Goal: Task Accomplishment & Management: Manage account settings

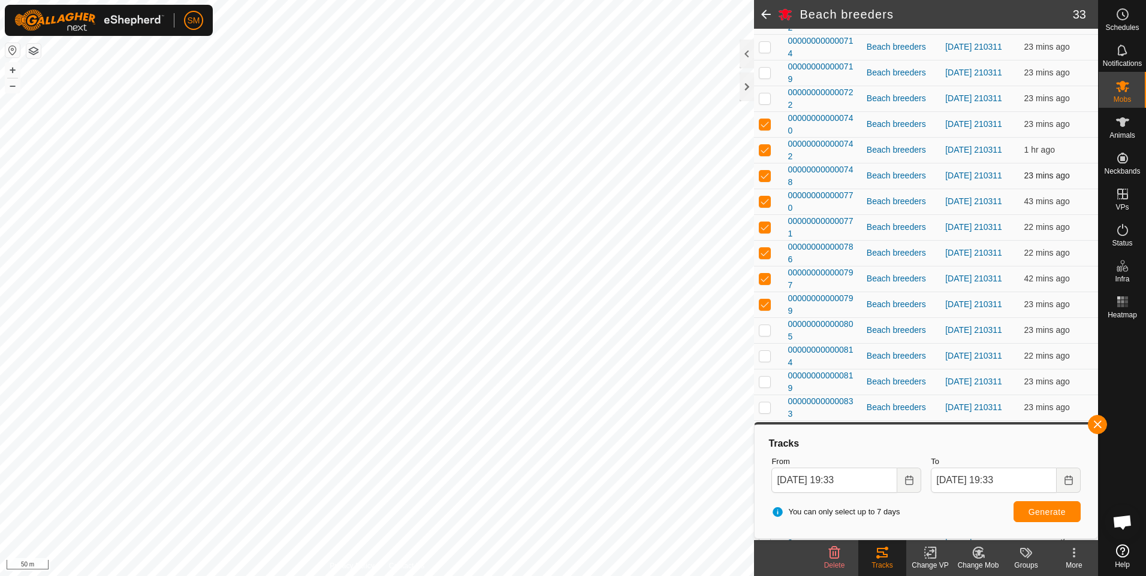
scroll to position [360, 0]
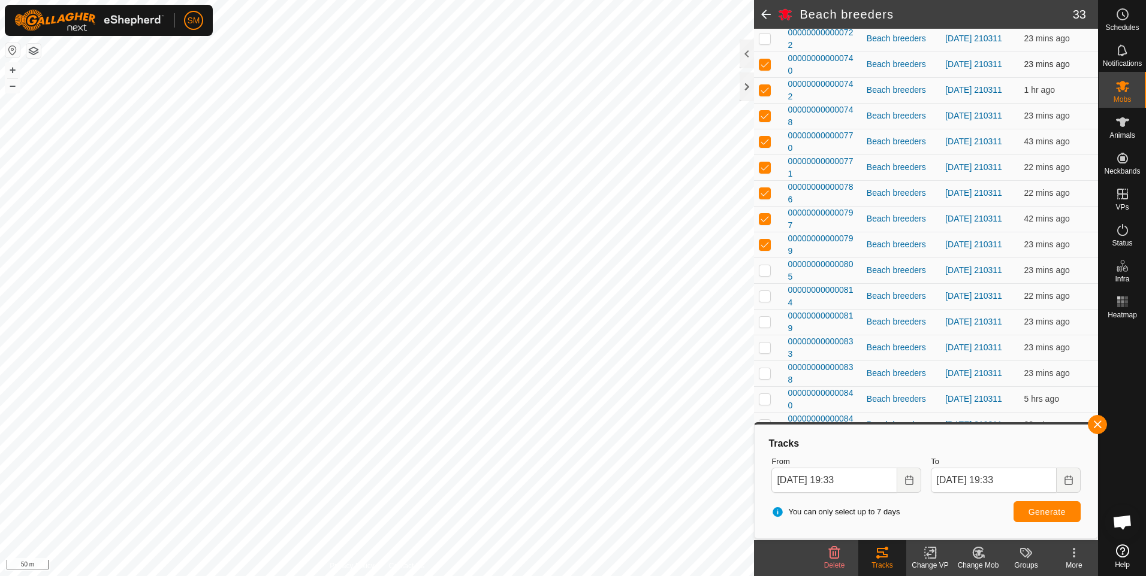
click at [762, 63] on p-checkbox at bounding box center [765, 64] width 12 height 10
checkbox input "false"
click at [762, 89] on p-checkbox at bounding box center [765, 90] width 12 height 10
checkbox input "false"
click at [766, 113] on p-checkbox at bounding box center [765, 116] width 12 height 10
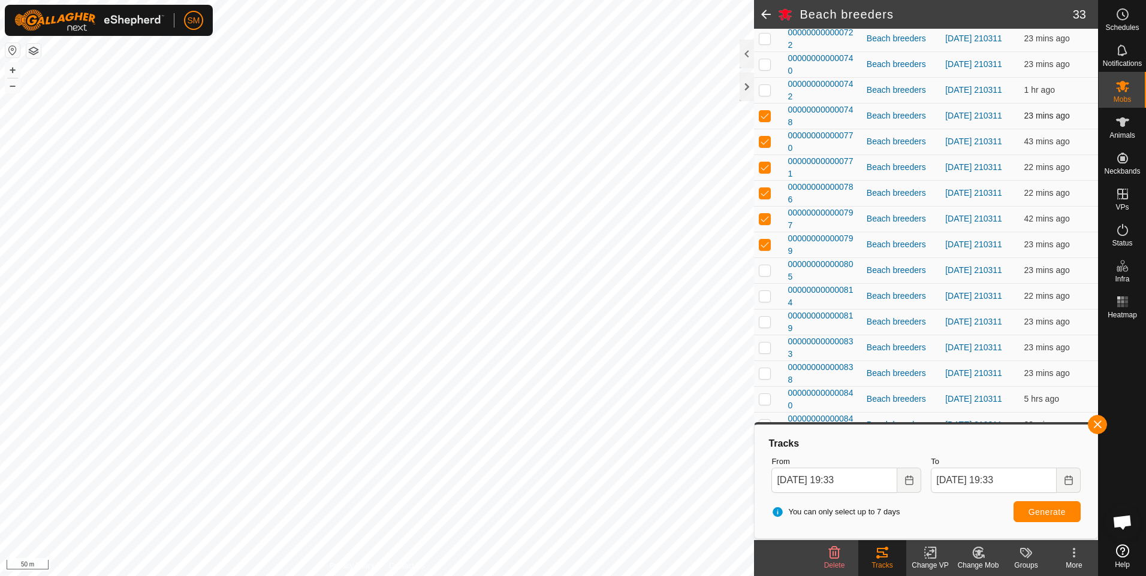
checkbox input "false"
click at [765, 140] on p-checkbox at bounding box center [765, 142] width 12 height 10
checkbox input "false"
drag, startPoint x: 763, startPoint y: 165, endPoint x: 763, endPoint y: 185, distance: 19.8
click at [763, 165] on p-checkbox at bounding box center [765, 167] width 12 height 10
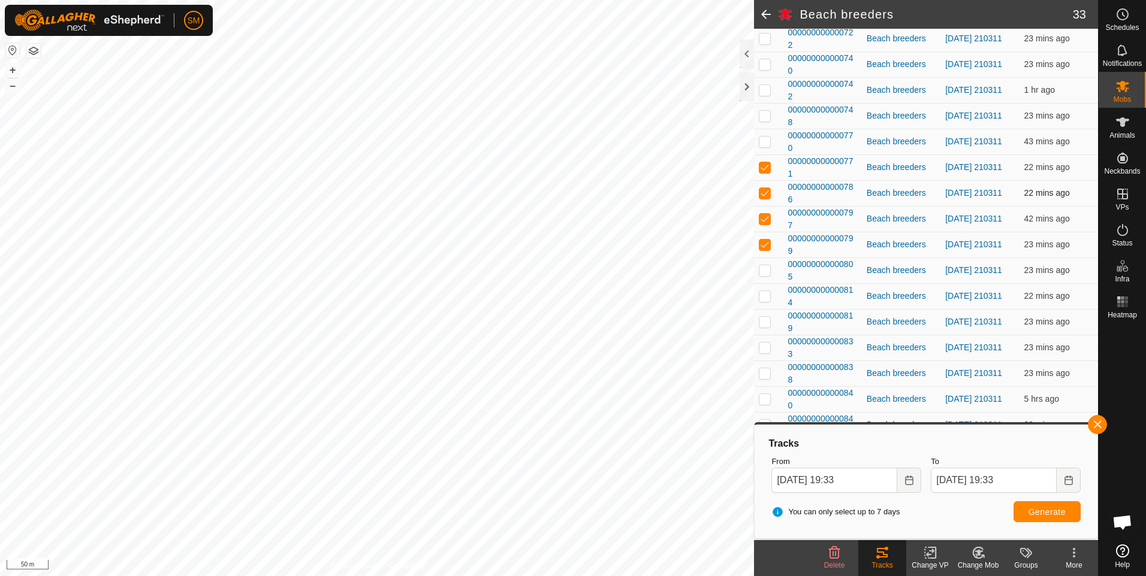
checkbox input "false"
drag, startPoint x: 763, startPoint y: 192, endPoint x: 763, endPoint y: 200, distance: 7.8
click at [763, 194] on p-checkbox at bounding box center [765, 193] width 12 height 10
checkbox input "false"
drag, startPoint x: 761, startPoint y: 215, endPoint x: 761, endPoint y: 227, distance: 11.4
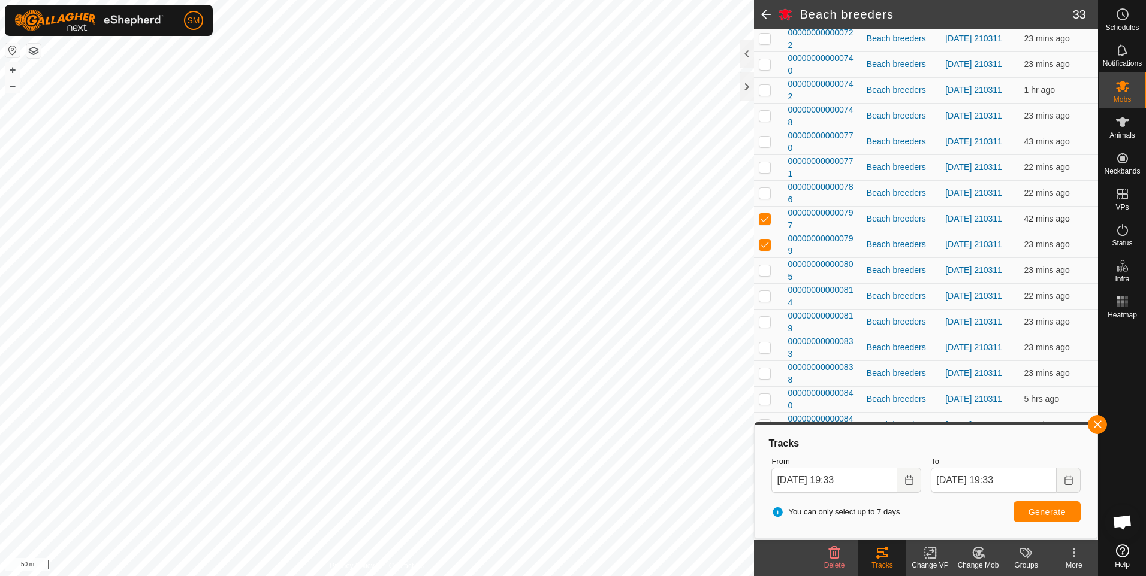
click at [761, 218] on p-checkbox at bounding box center [765, 219] width 12 height 10
checkbox input "false"
drag, startPoint x: 761, startPoint y: 240, endPoint x: 769, endPoint y: 258, distance: 20.4
click at [762, 242] on p-checkbox at bounding box center [765, 245] width 12 height 10
checkbox input "false"
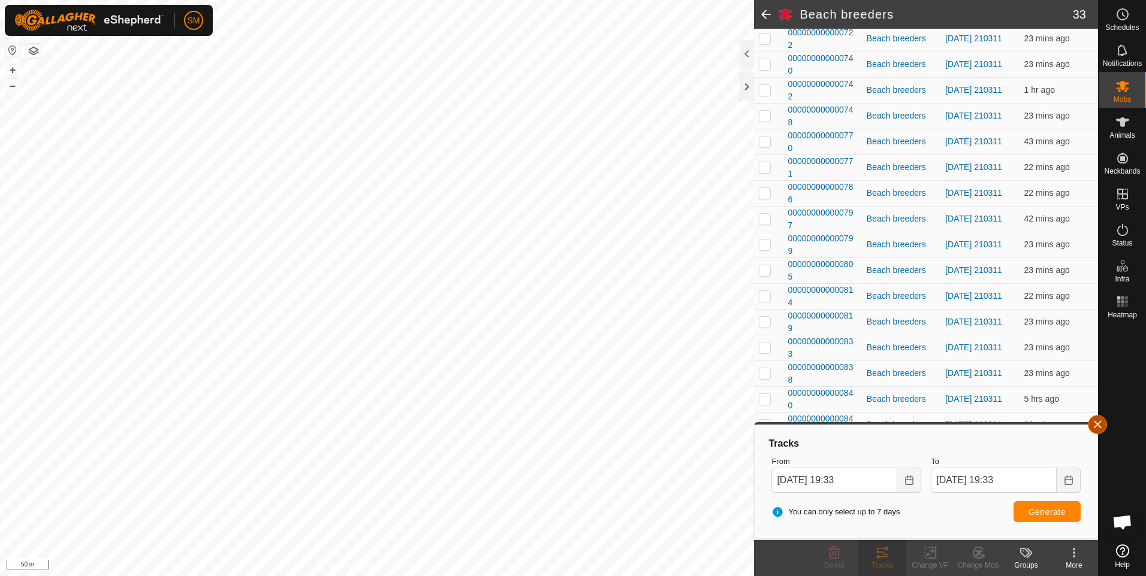
click at [1095, 422] on button "button" at bounding box center [1097, 424] width 19 height 19
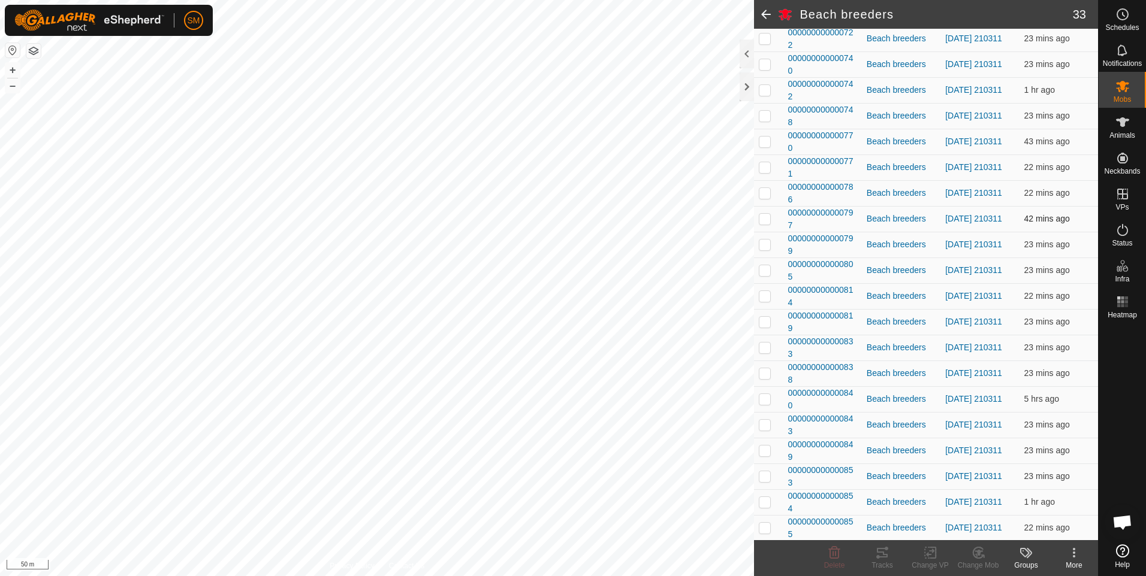
click at [766, 219] on p-checkbox at bounding box center [765, 219] width 12 height 10
checkbox input "true"
click at [765, 238] on td at bounding box center [768, 245] width 29 height 26
checkbox input "true"
click at [762, 269] on p-checkbox at bounding box center [765, 270] width 12 height 10
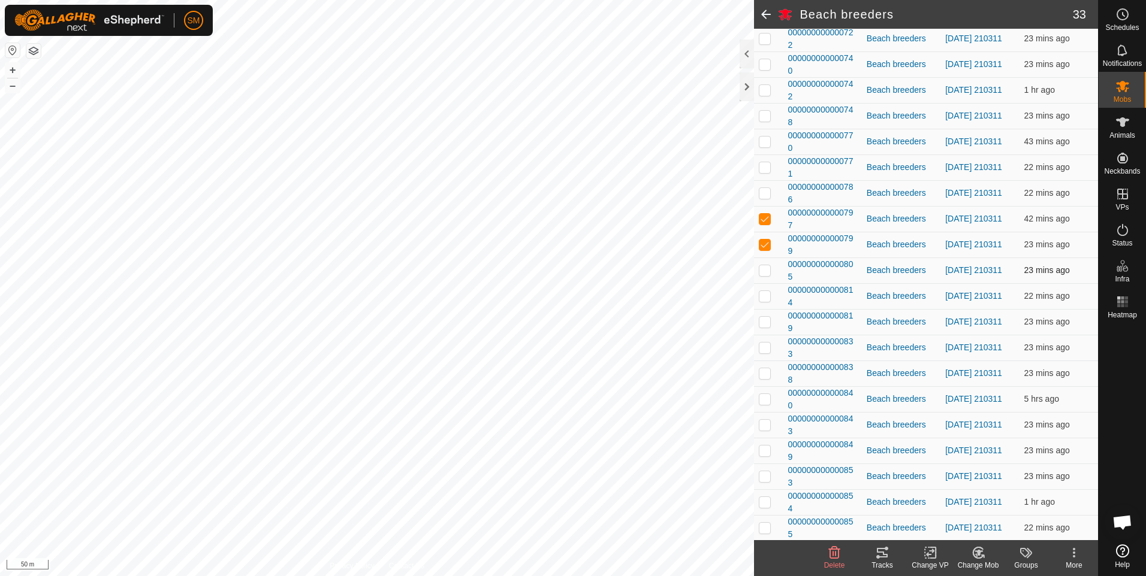
checkbox input "true"
click at [766, 295] on p-checkbox at bounding box center [765, 296] width 12 height 10
checkbox input "true"
click at [764, 323] on p-checkbox at bounding box center [765, 322] width 12 height 10
checkbox input "true"
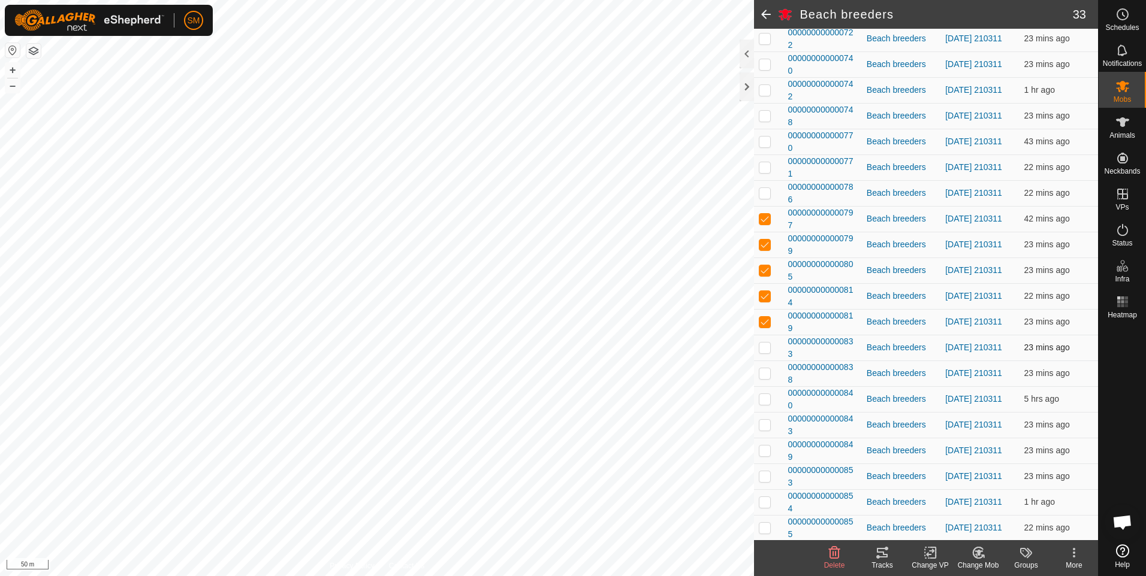
click at [762, 342] on td at bounding box center [768, 348] width 29 height 26
checkbox input "true"
click at [764, 376] on p-checkbox at bounding box center [765, 374] width 12 height 10
checkbox input "true"
click at [762, 404] on p-checkbox at bounding box center [765, 399] width 12 height 10
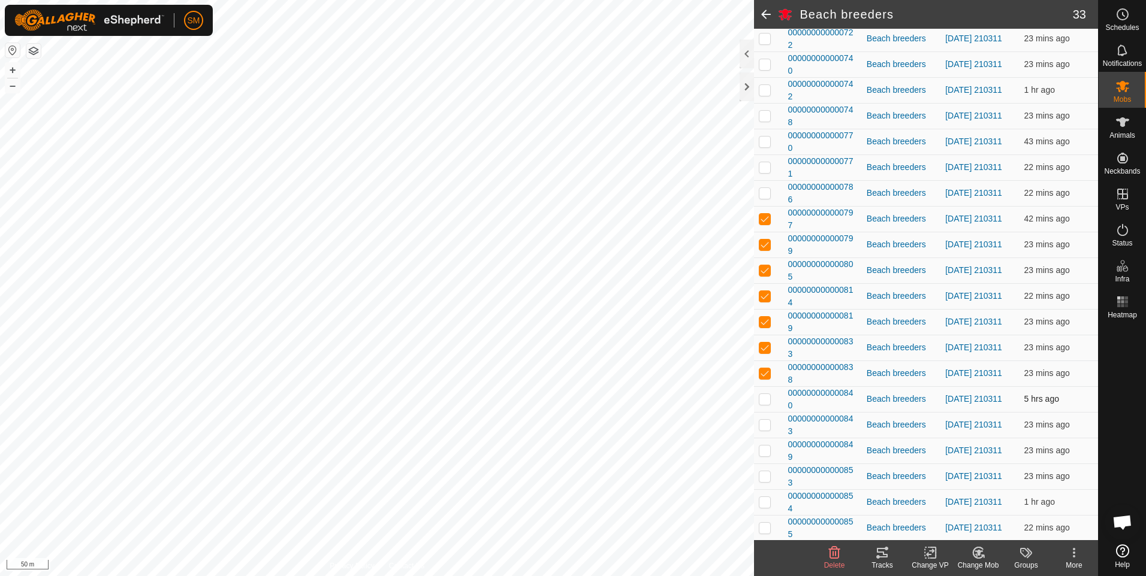
checkbox input "true"
click at [762, 425] on p-checkbox at bounding box center [765, 425] width 12 height 10
checkbox input "true"
click at [764, 451] on p-checkbox at bounding box center [765, 451] width 12 height 10
checkbox input "true"
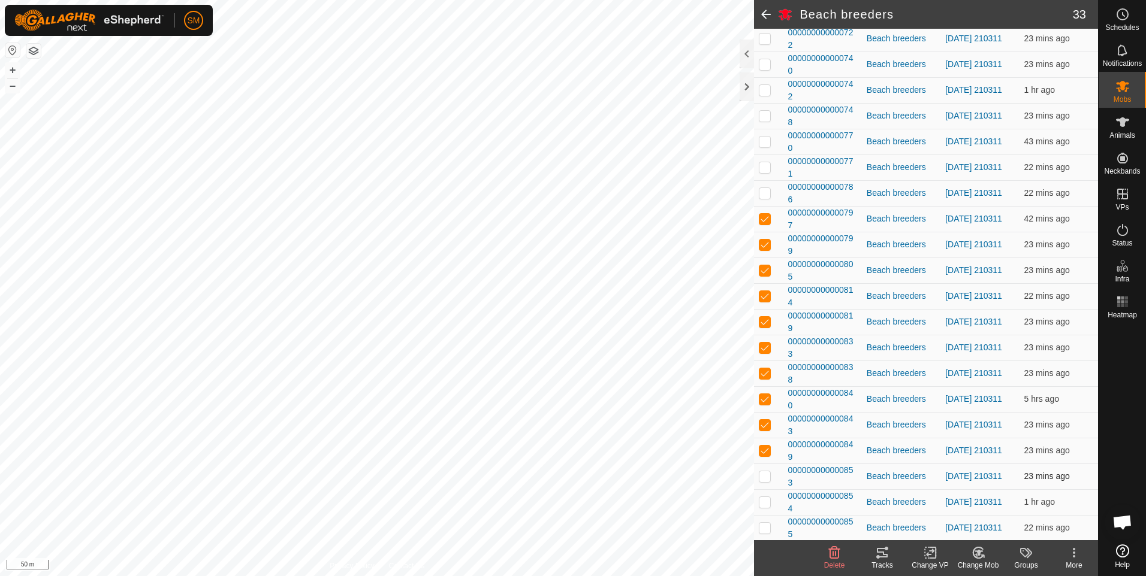
click at [766, 474] on p-checkbox at bounding box center [765, 477] width 12 height 10
checkbox input "false"
click at [878, 554] on icon at bounding box center [882, 553] width 14 height 14
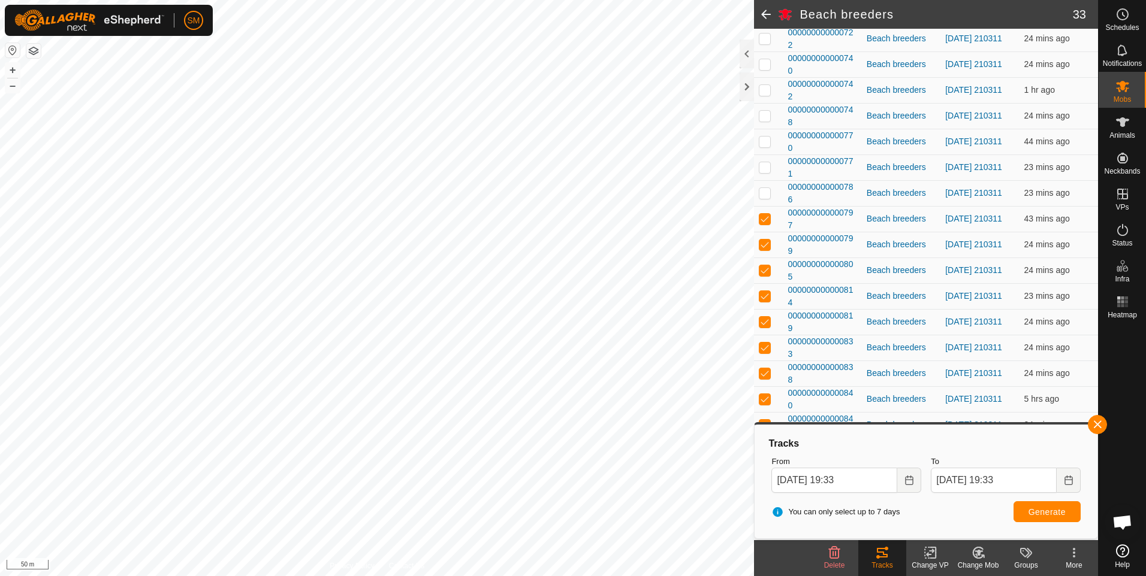
scroll to position [479, 0]
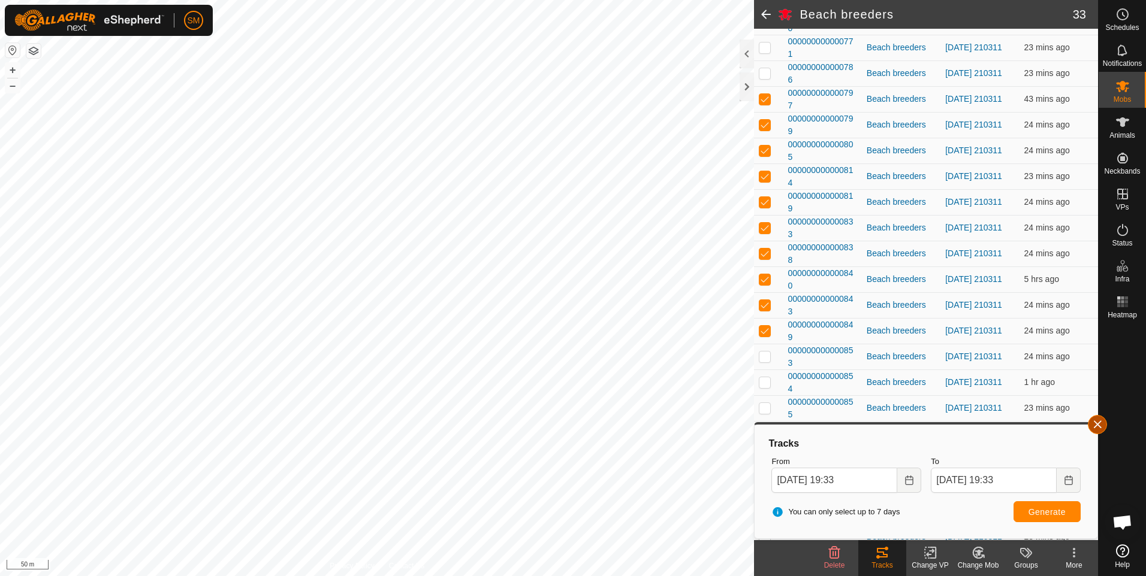
click at [1098, 425] on button "button" at bounding box center [1097, 424] width 19 height 19
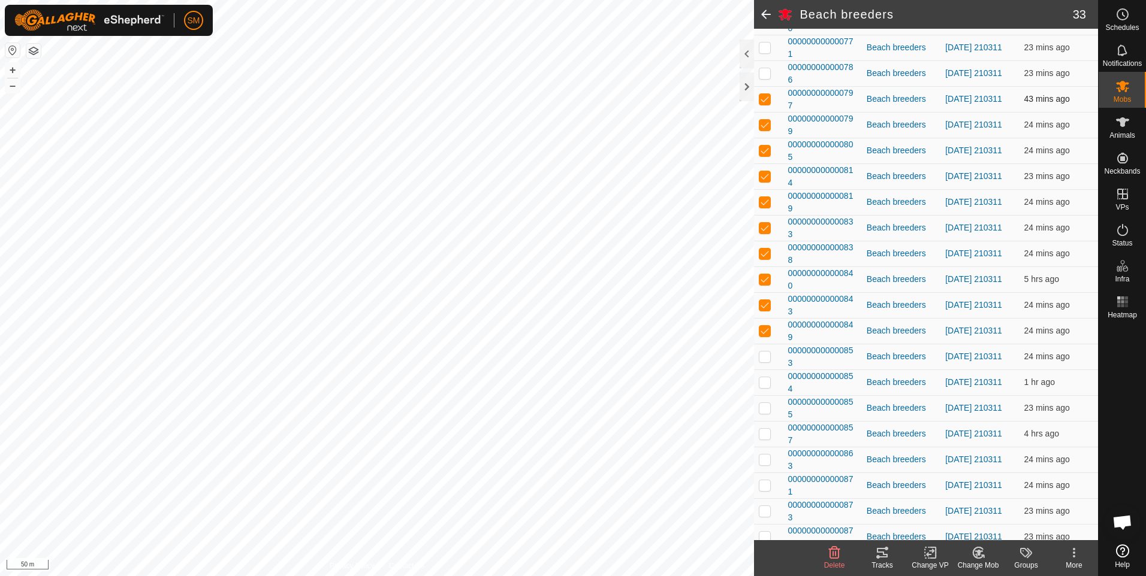
click at [762, 102] on p-checkbox at bounding box center [765, 99] width 12 height 10
checkbox input "false"
click at [765, 125] on p-checkbox at bounding box center [765, 125] width 12 height 10
checkbox input "false"
click at [763, 147] on p-checkbox at bounding box center [765, 151] width 12 height 10
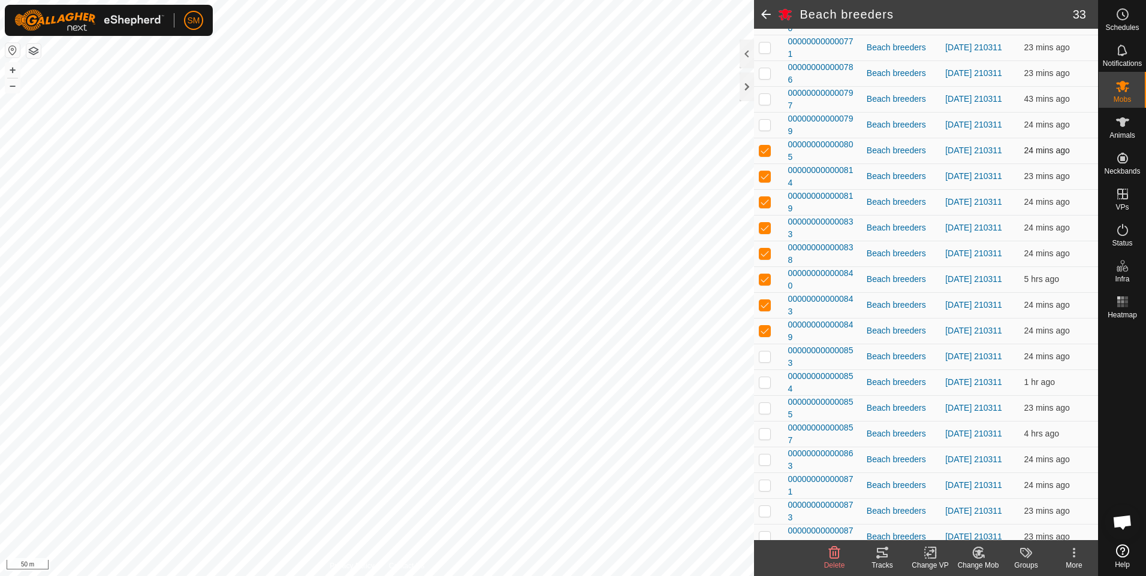
checkbox input "false"
click at [763, 180] on p-checkbox at bounding box center [765, 176] width 12 height 10
checkbox input "false"
drag, startPoint x: 764, startPoint y: 198, endPoint x: 765, endPoint y: 210, distance: 12.0
click at [764, 200] on p-checkbox at bounding box center [765, 202] width 12 height 10
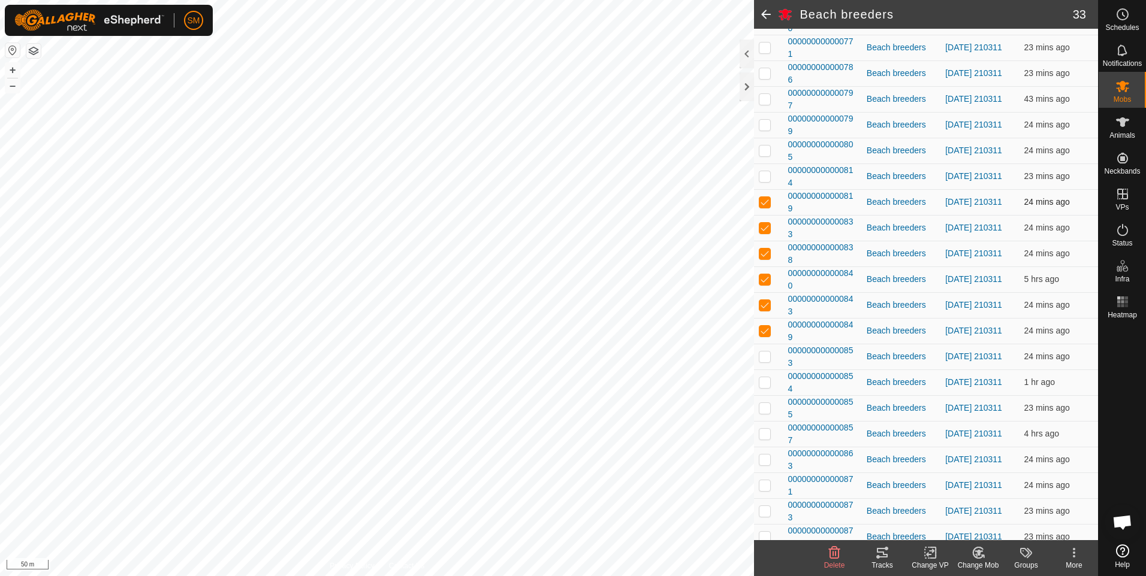
checkbox input "false"
click at [765, 227] on p-checkbox at bounding box center [765, 228] width 12 height 10
checkbox input "false"
click at [766, 252] on p-checkbox at bounding box center [765, 254] width 12 height 10
checkbox input "false"
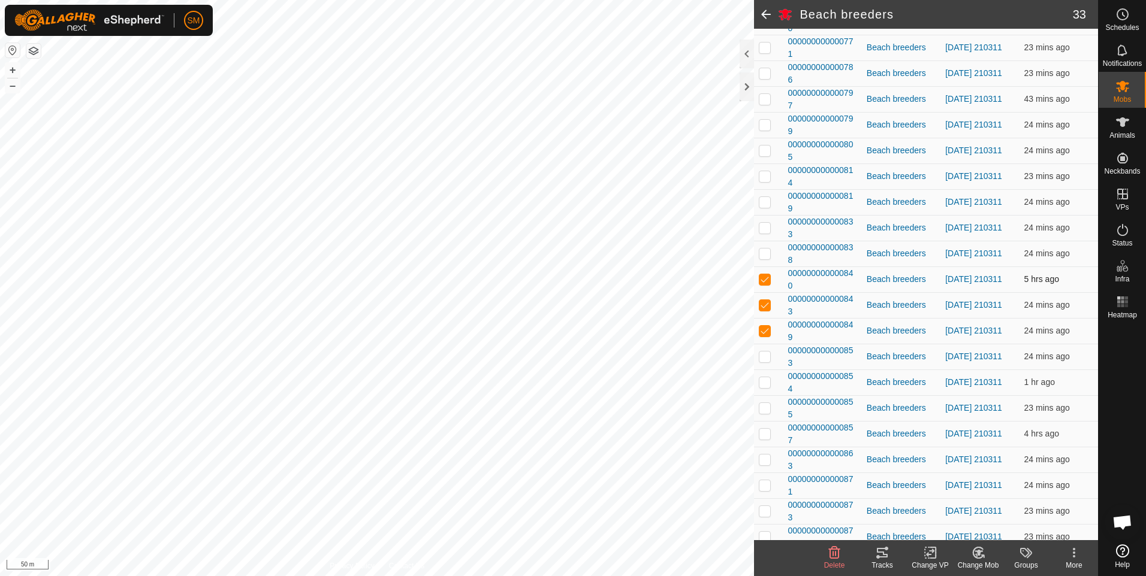
click at [768, 282] on p-checkbox at bounding box center [765, 279] width 12 height 10
checkbox input "false"
click at [768, 307] on p-checkbox at bounding box center [765, 305] width 12 height 10
checkbox input "false"
drag, startPoint x: 765, startPoint y: 330, endPoint x: 765, endPoint y: 336, distance: 6.6
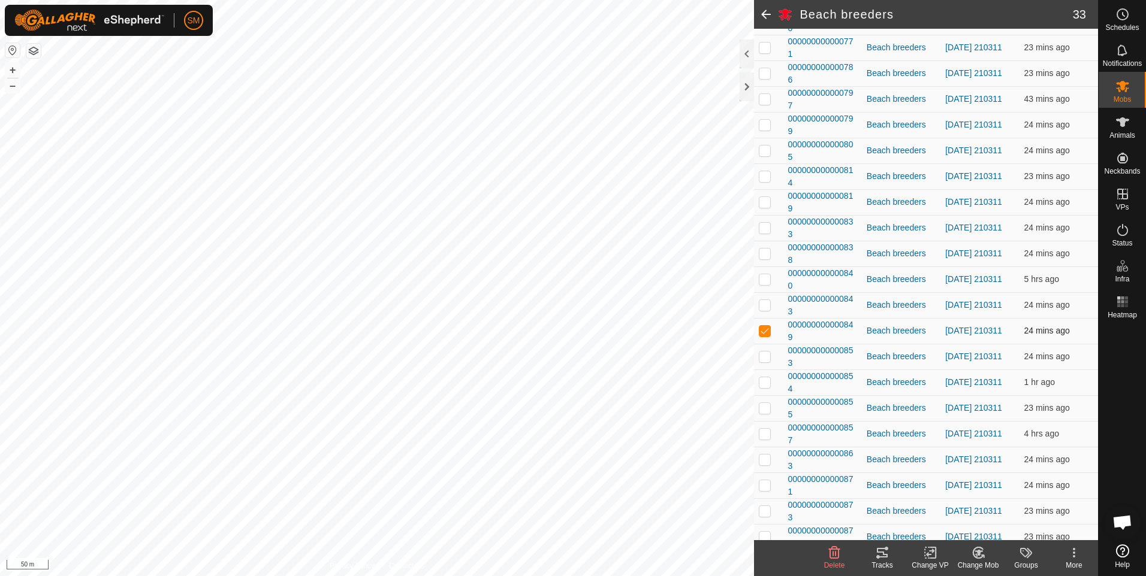
click at [765, 333] on p-checkbox at bounding box center [765, 331] width 12 height 10
checkbox input "false"
click at [765, 355] on p-checkbox at bounding box center [765, 357] width 12 height 10
checkbox input "true"
click at [765, 380] on p-checkbox at bounding box center [765, 383] width 12 height 10
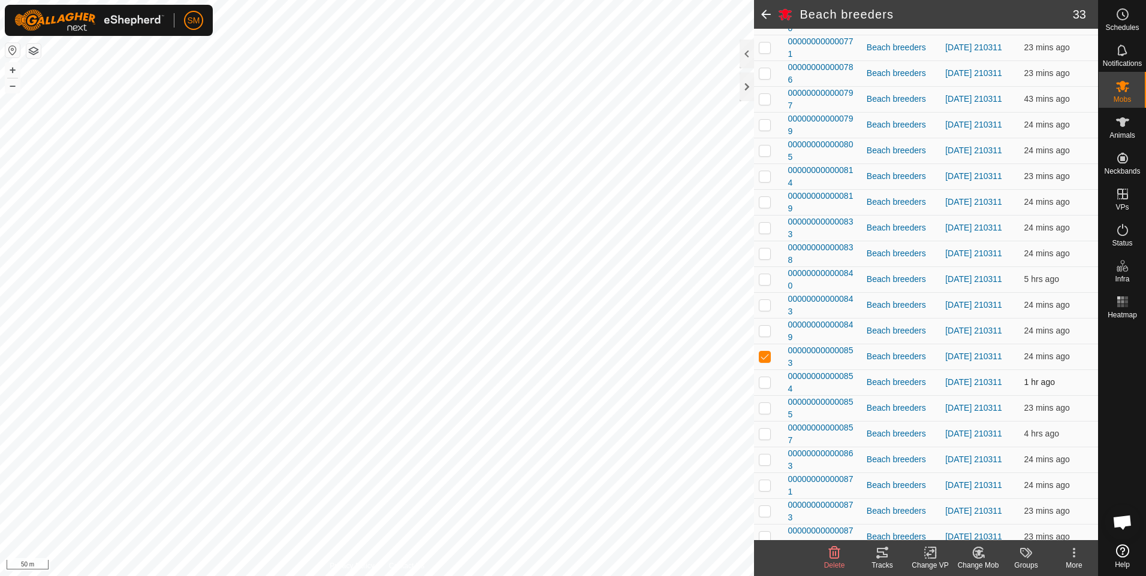
checkbox input "true"
click at [762, 406] on p-checkbox at bounding box center [765, 408] width 12 height 10
checkbox input "true"
click at [766, 433] on p-checkbox at bounding box center [765, 434] width 12 height 10
checkbox input "true"
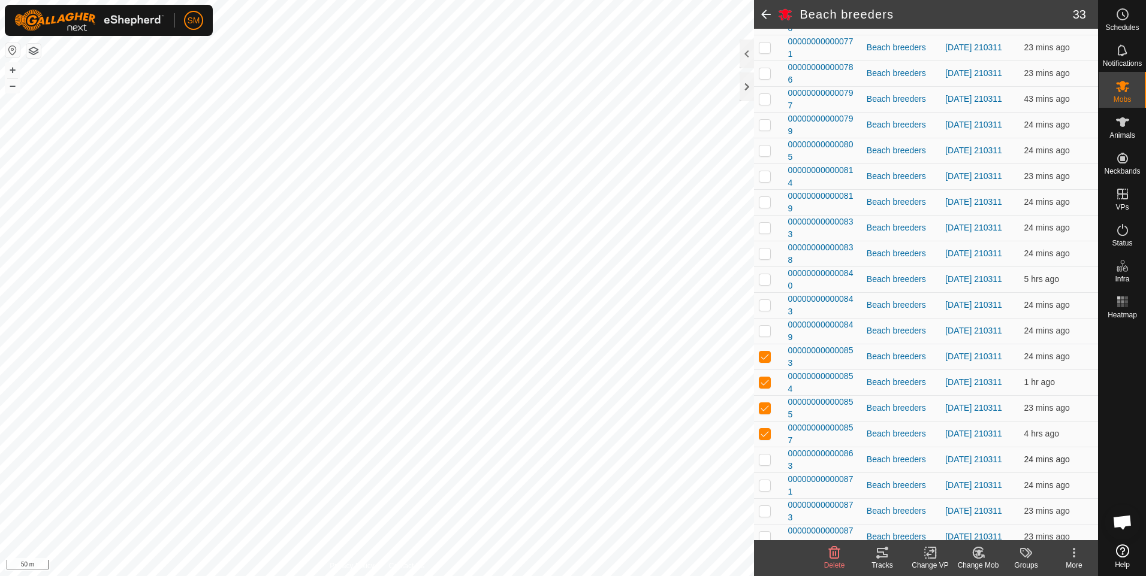
click at [764, 457] on p-checkbox at bounding box center [765, 460] width 12 height 10
checkbox input "true"
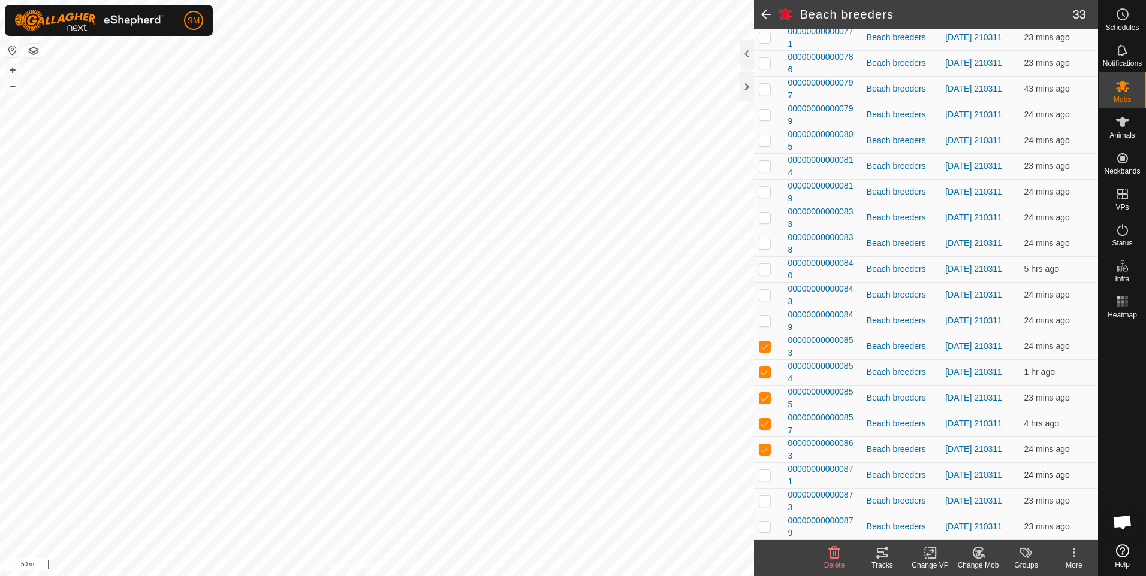
click at [766, 472] on p-checkbox at bounding box center [765, 475] width 12 height 10
checkbox input "true"
click at [766, 503] on p-checkbox at bounding box center [765, 501] width 12 height 10
checkbox input "true"
click at [766, 527] on p-checkbox at bounding box center [765, 527] width 12 height 10
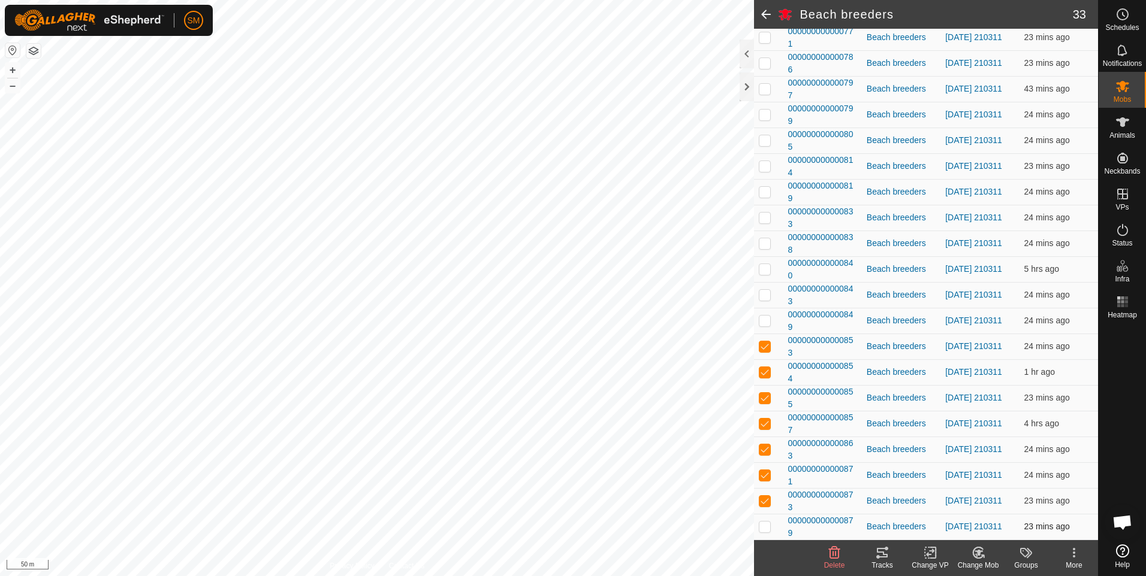
checkbox input "true"
click at [882, 554] on icon at bounding box center [882, 553] width 14 height 14
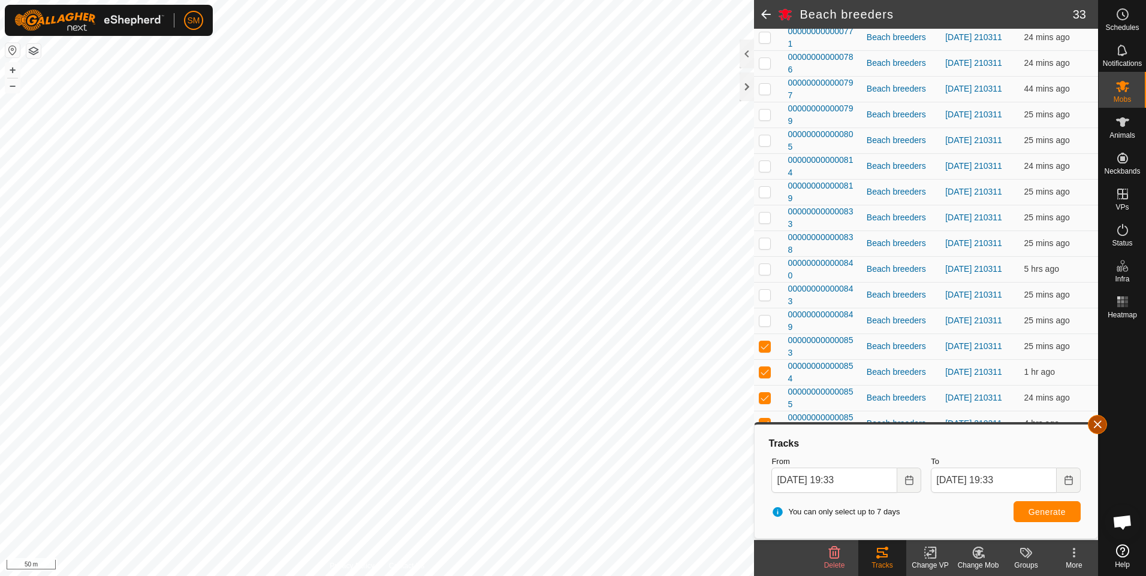
click at [1099, 427] on button "button" at bounding box center [1097, 424] width 19 height 19
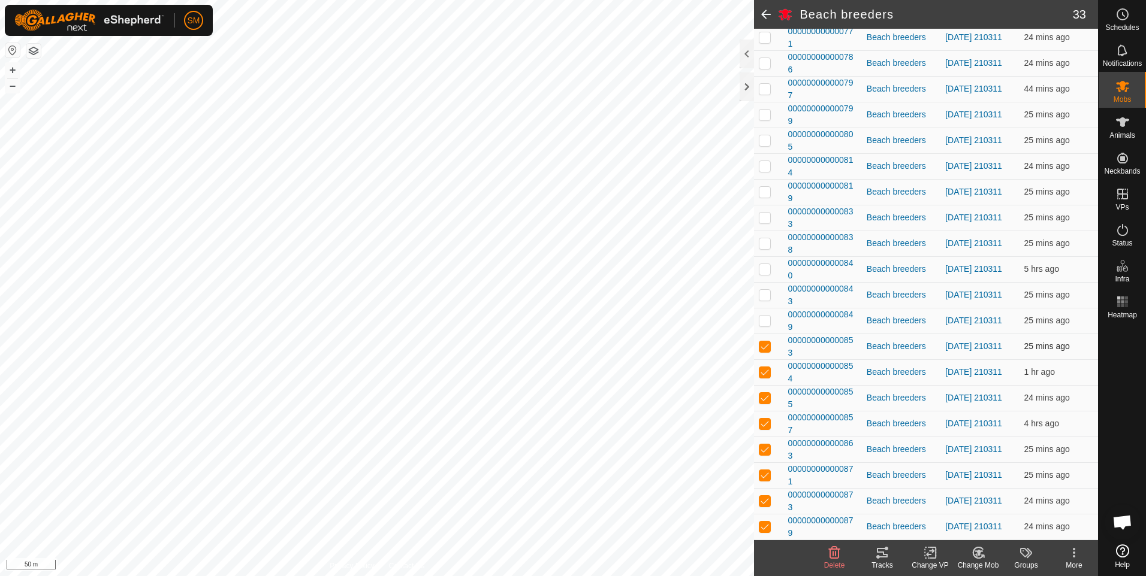
click at [771, 349] on p-tablecheckbox at bounding box center [765, 347] width 12 height 10
checkbox input "false"
click at [765, 373] on p-checkbox at bounding box center [765, 372] width 12 height 10
checkbox input "false"
click at [763, 396] on p-checkbox at bounding box center [765, 398] width 12 height 10
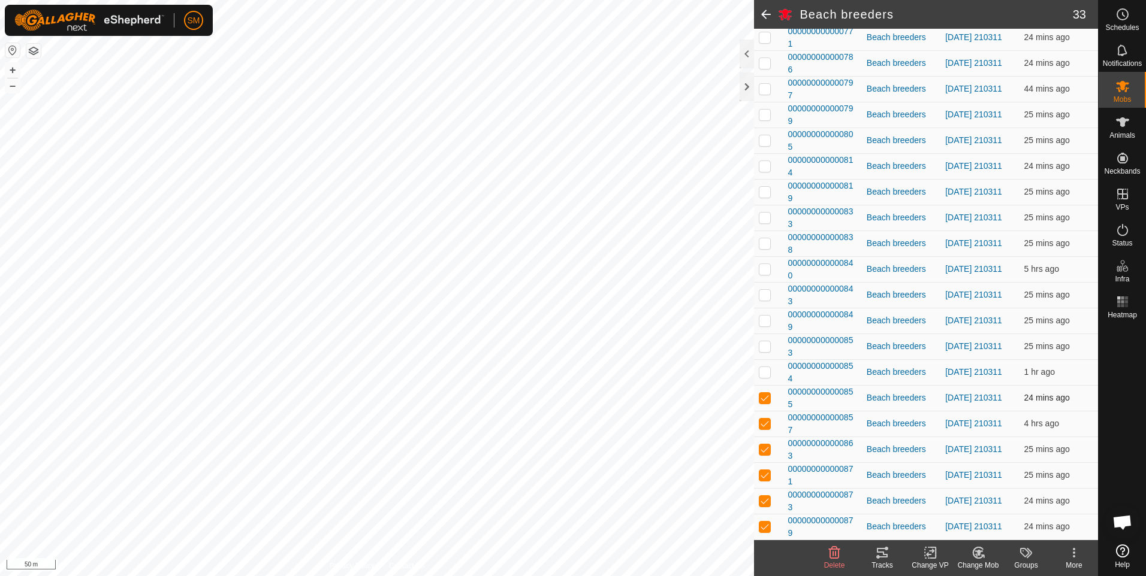
checkbox input "false"
click at [760, 423] on p-checkbox at bounding box center [765, 424] width 12 height 10
checkbox input "false"
click at [760, 454] on p-checkbox at bounding box center [765, 450] width 12 height 10
checkbox input "false"
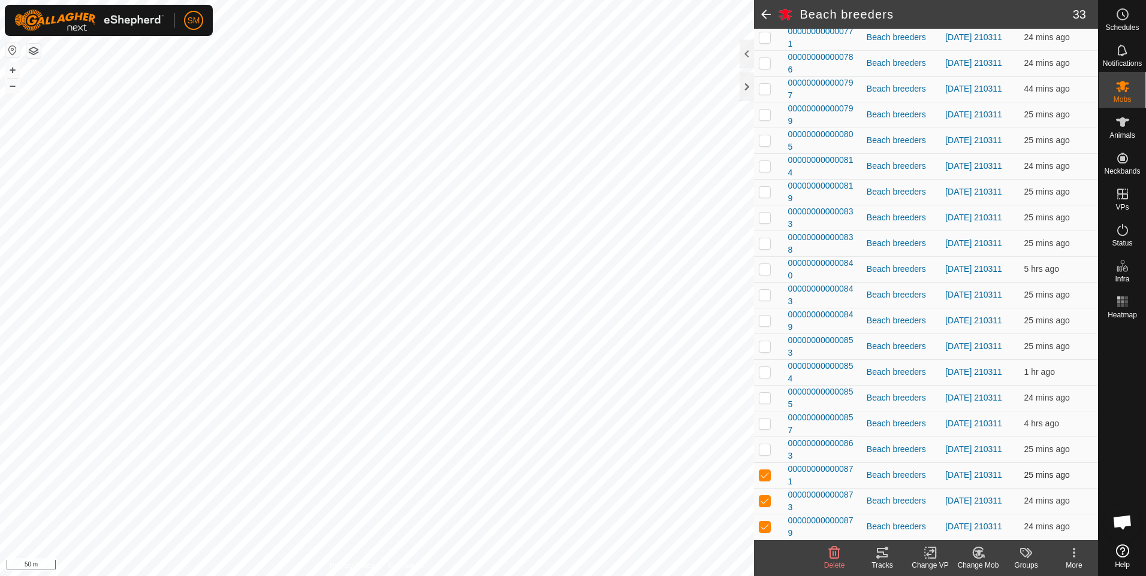
click at [764, 476] on p-checkbox at bounding box center [765, 475] width 12 height 10
checkbox input "false"
drag, startPoint x: 764, startPoint y: 502, endPoint x: 765, endPoint y: 518, distance: 16.2
click at [764, 506] on p-tablecheckbox at bounding box center [765, 501] width 12 height 10
checkbox input "false"
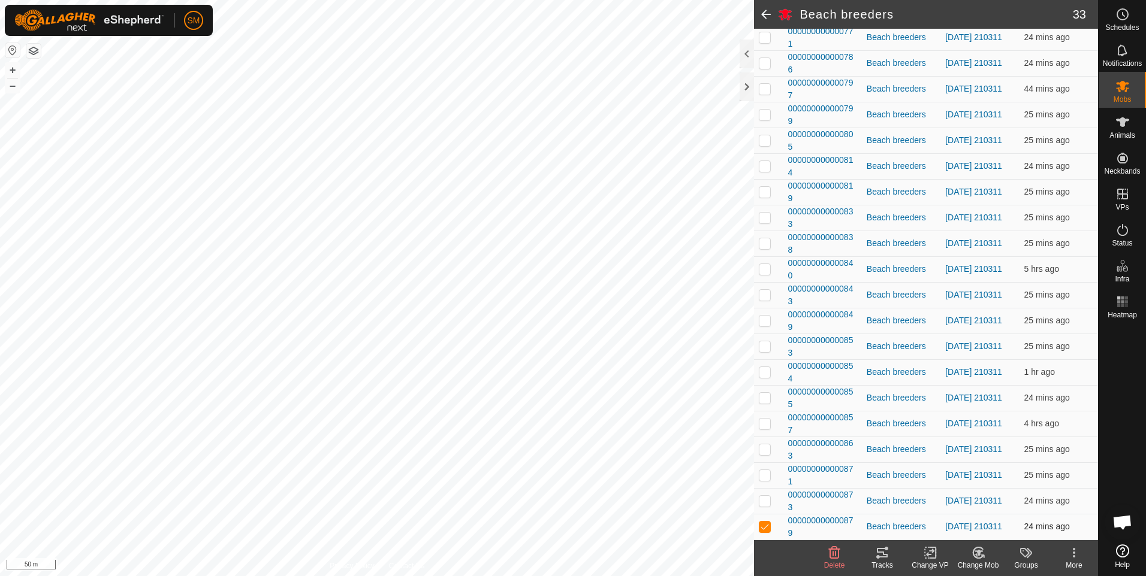
click at [767, 525] on p-checkbox at bounding box center [765, 527] width 12 height 10
checkbox input "false"
